Goal: Entertainment & Leisure: Browse casually

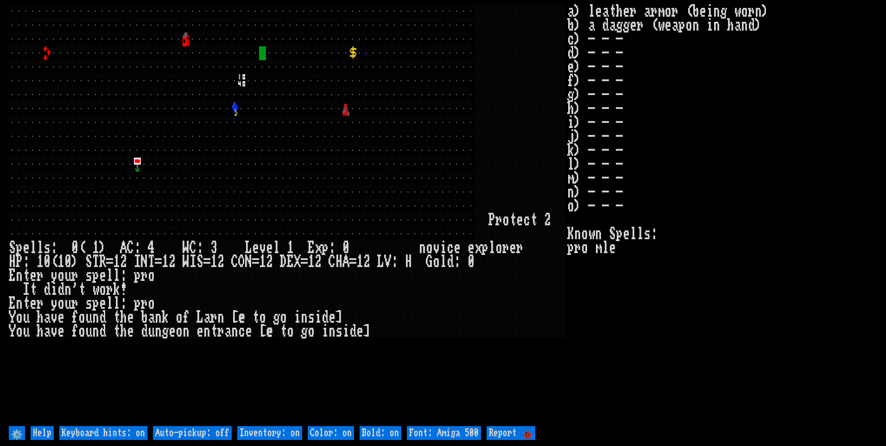
click at [199, 432] on off "Auto-pickup: off" at bounding box center [192, 433] width 79 height 14
type off "Auto-pickup: on"
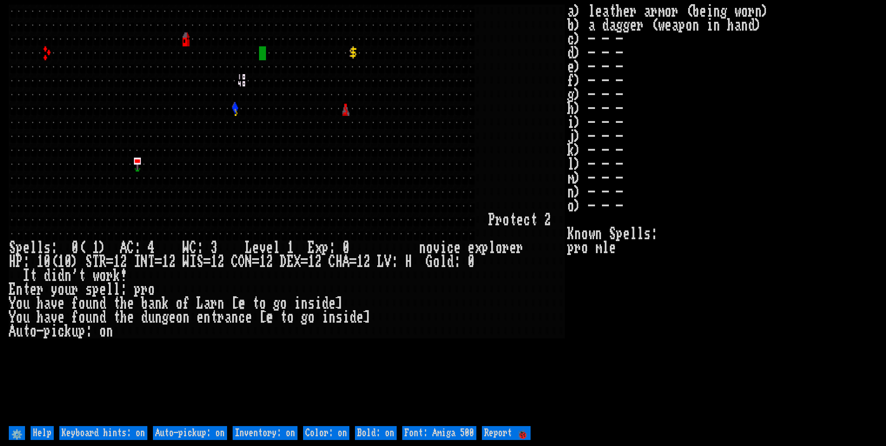
click at [268, 436] on on "Inventory: on" at bounding box center [265, 433] width 65 height 14
type on "Inventory: off"
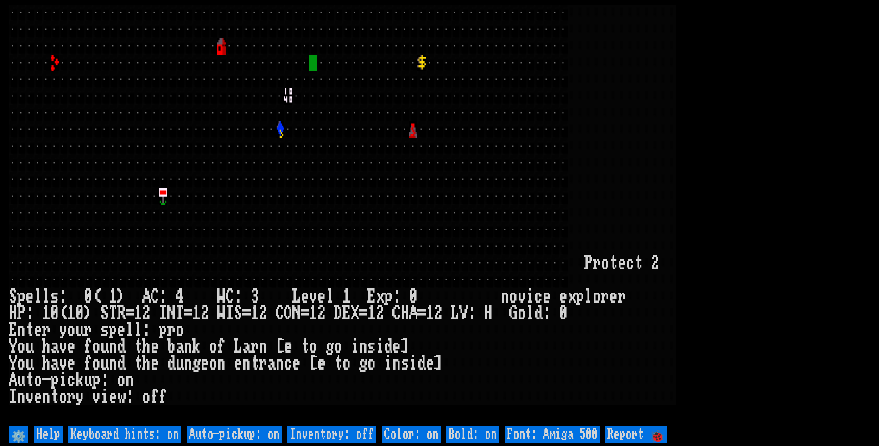
click at [572, 438] on 500 "Font: Amiga 500" at bounding box center [551, 434] width 95 height 17
type 500 "Font: Amiga 1200"
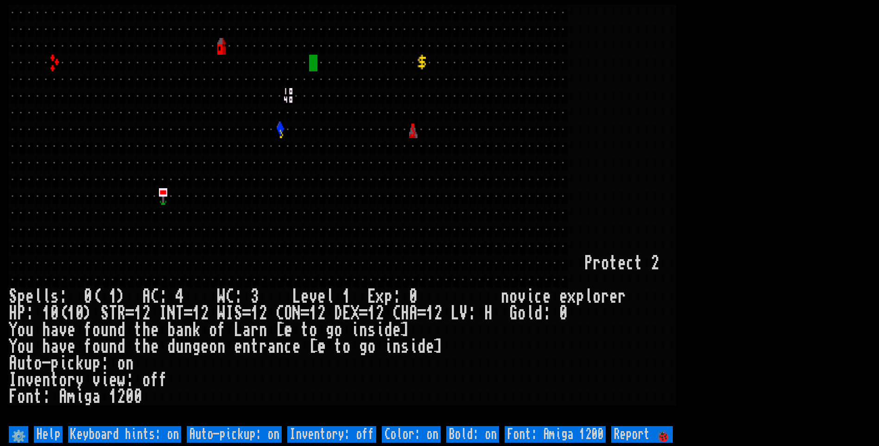
click at [766, 112] on larn at bounding box center [439, 214] width 861 height 419
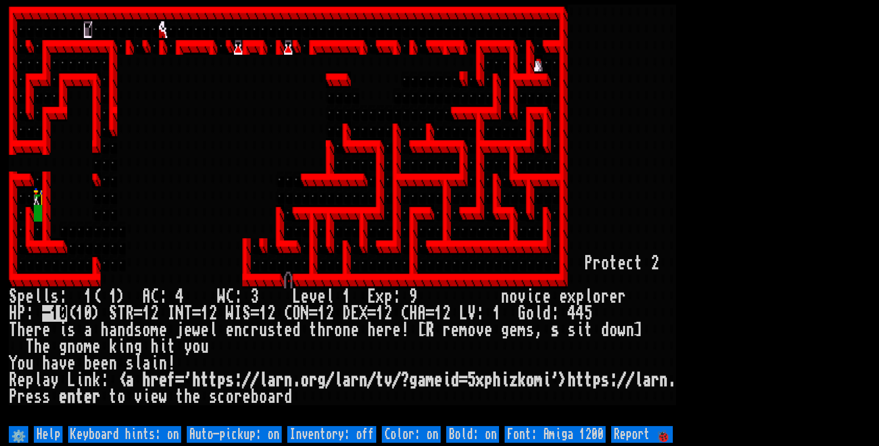
click at [764, 113] on larn at bounding box center [439, 214] width 861 height 419
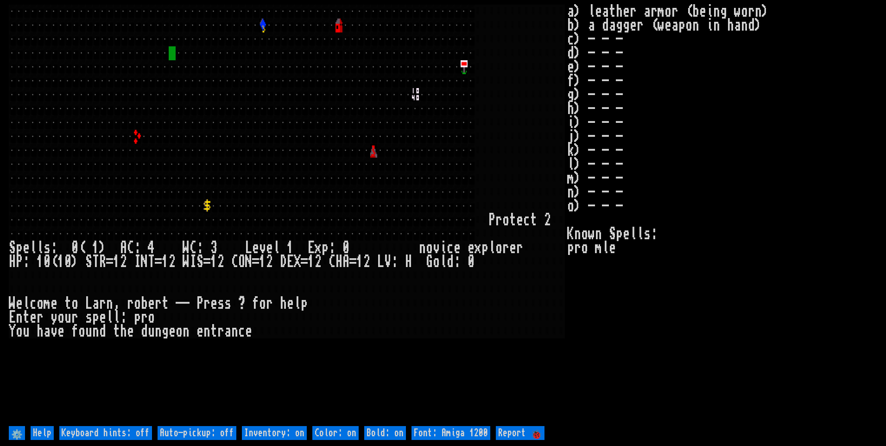
click at [207, 431] on off "Auto-pickup: off" at bounding box center [196, 433] width 79 height 14
type off "Auto-pickup: on"
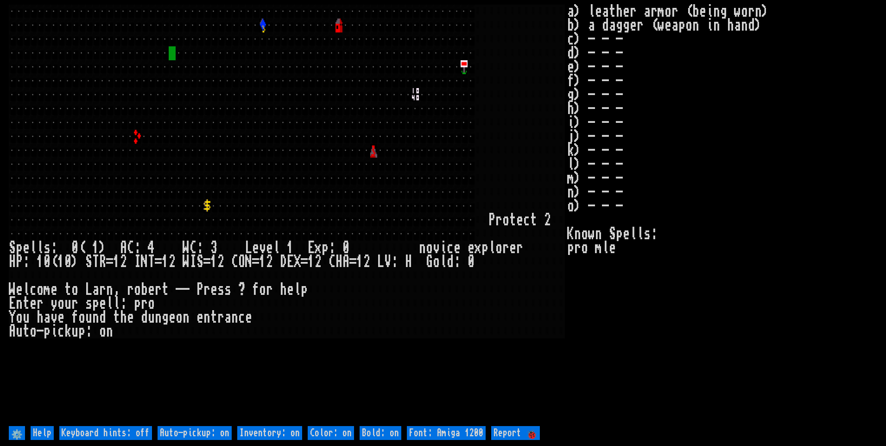
click at [291, 434] on on "Inventory: on" at bounding box center [269, 433] width 65 height 14
type on "Inventory: off"
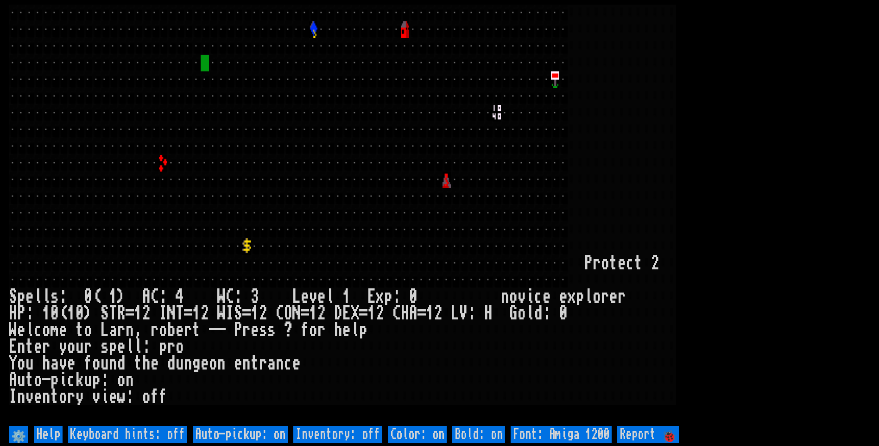
click at [773, 179] on larn at bounding box center [439, 214] width 861 height 419
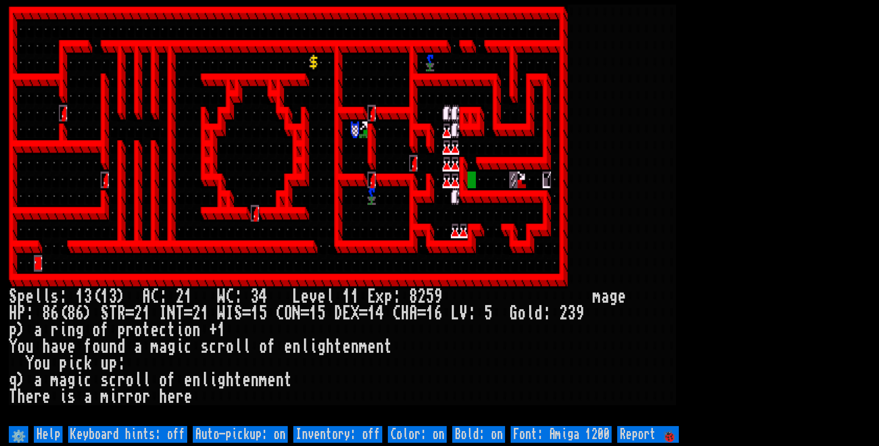
click at [273, 434] on off "Auto-pickup: on" at bounding box center [240, 434] width 95 height 17
type off "Auto-pickup: off"
